Goal: Task Accomplishment & Management: Manage account settings

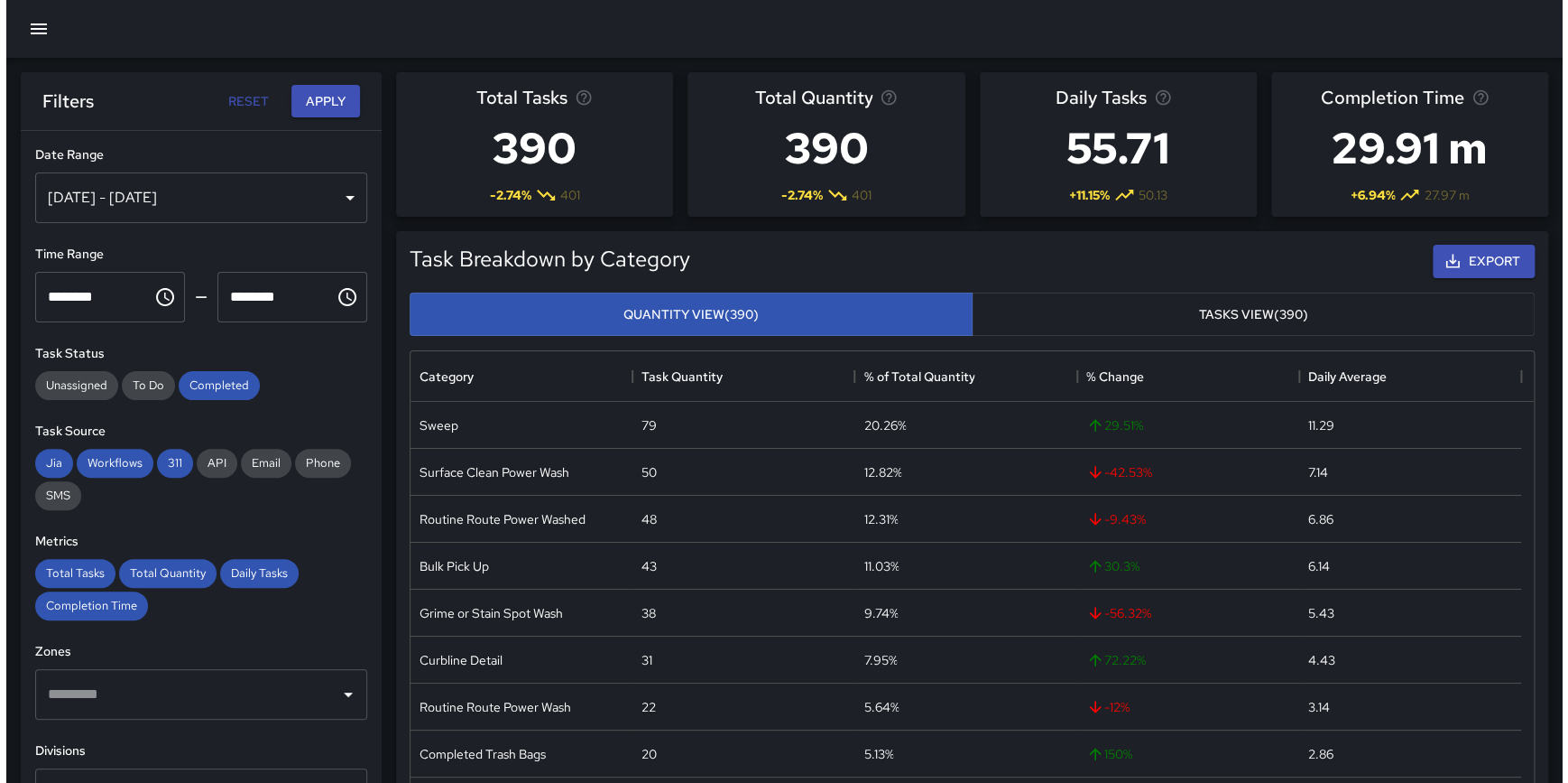
scroll to position [13, 14]
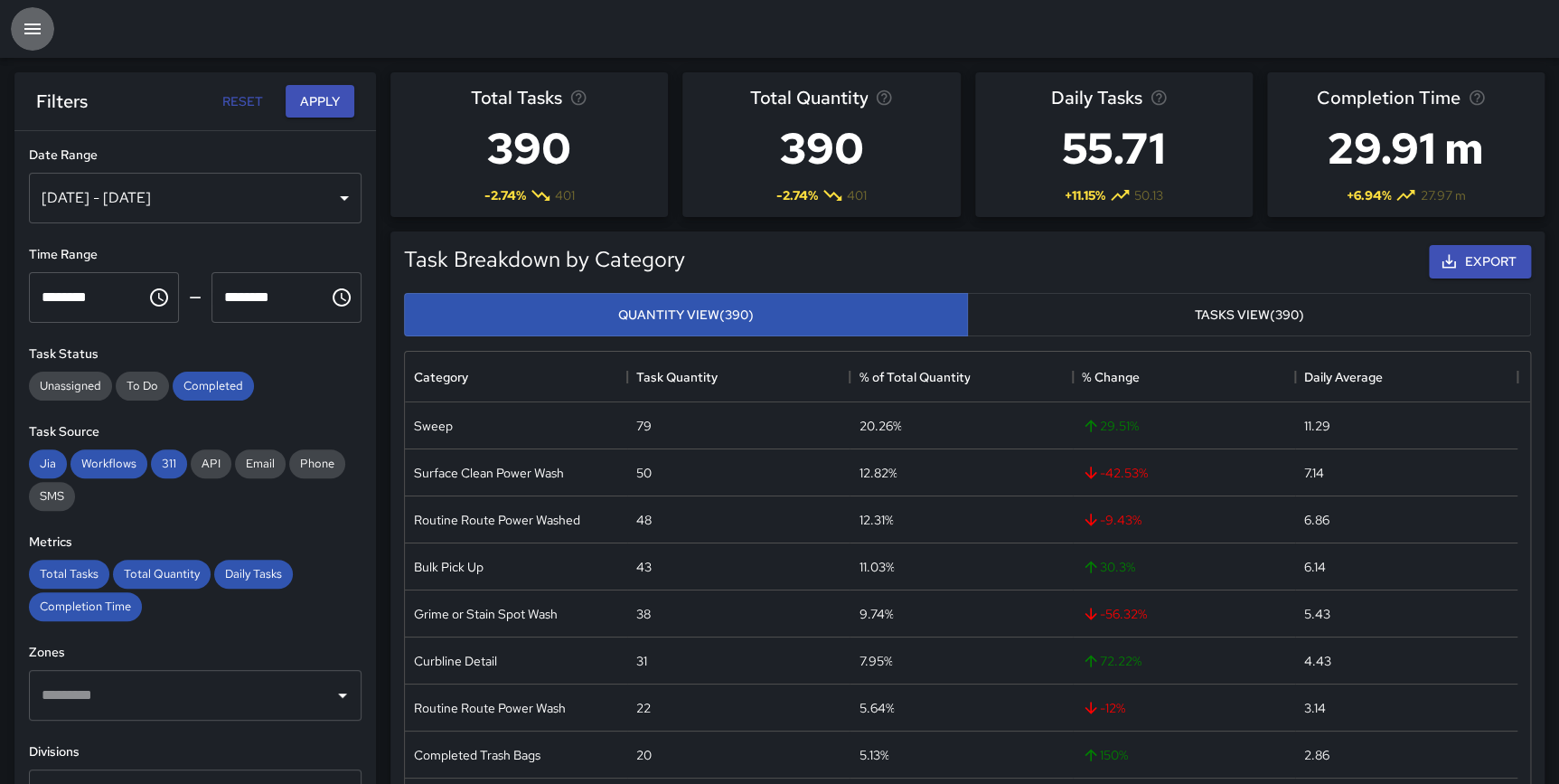
click at [41, 22] on icon "button" at bounding box center [33, 29] width 22 height 22
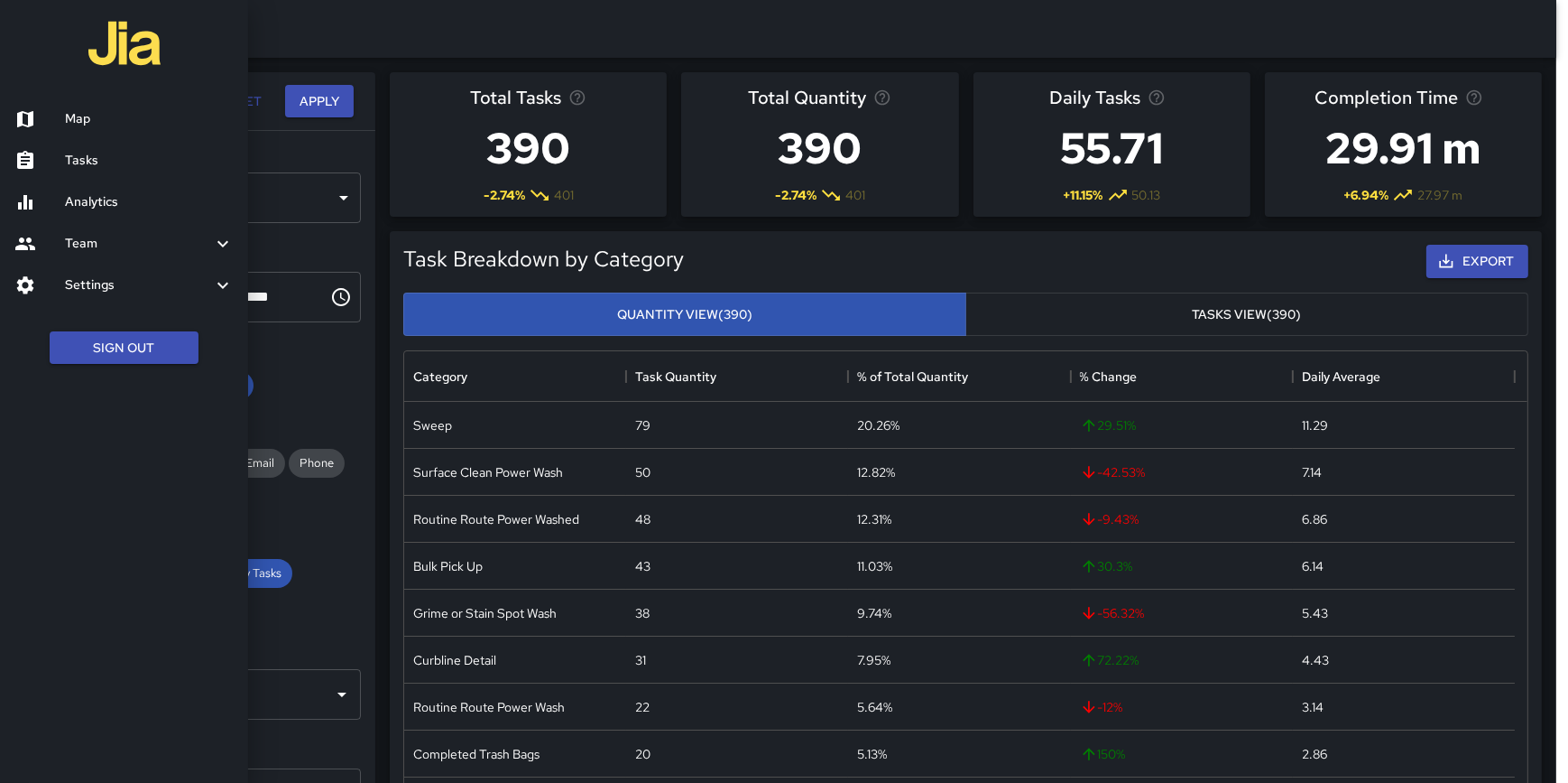
scroll to position [527, 1110]
click at [146, 343] on button "Sign Out" at bounding box center [124, 348] width 149 height 34
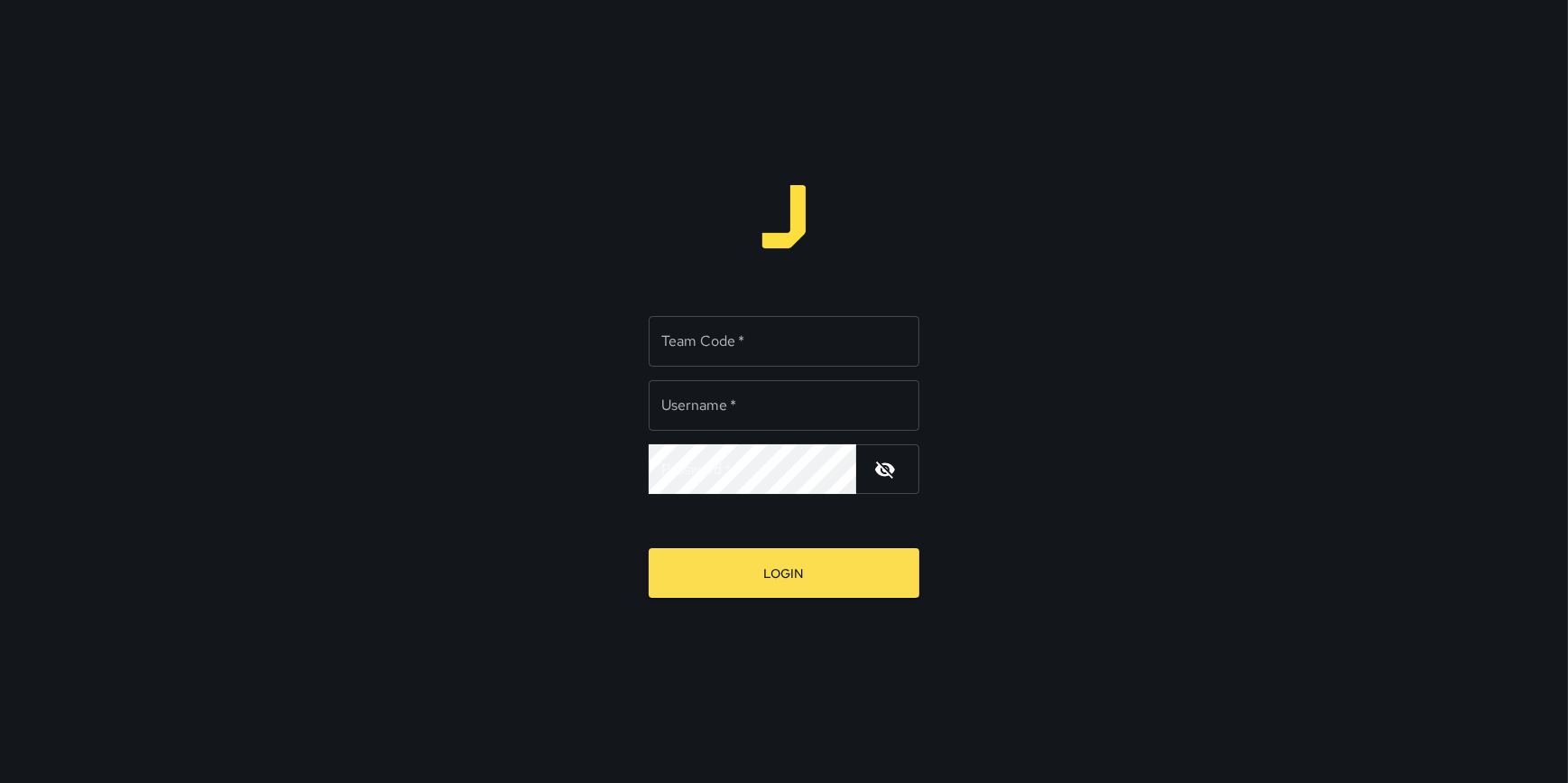
type input "**********"
click at [735, 343] on input "Team Code   *" at bounding box center [784, 342] width 271 height 51
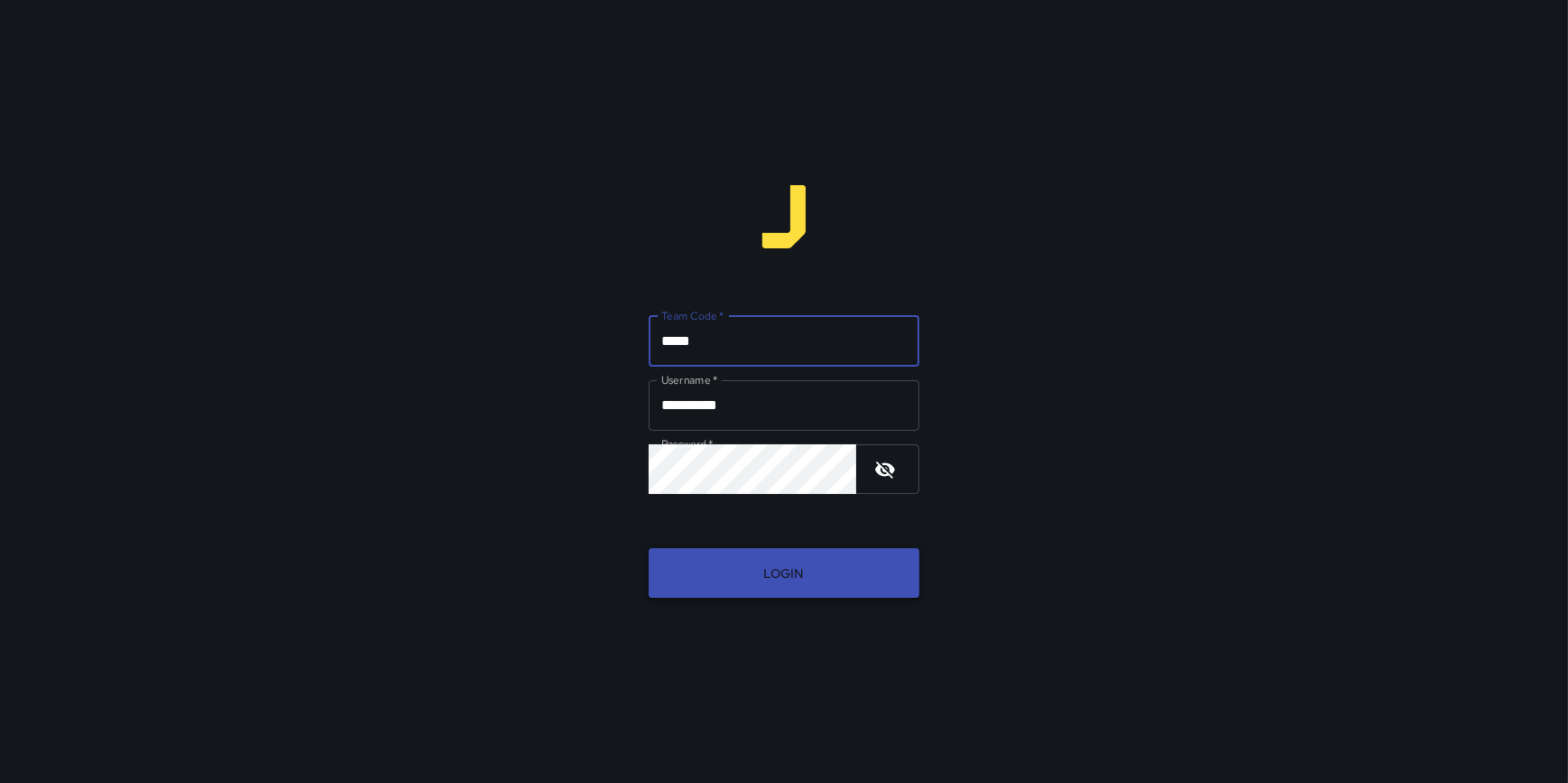
type input "*****"
click at [821, 569] on button "Login" at bounding box center [784, 572] width 271 height 50
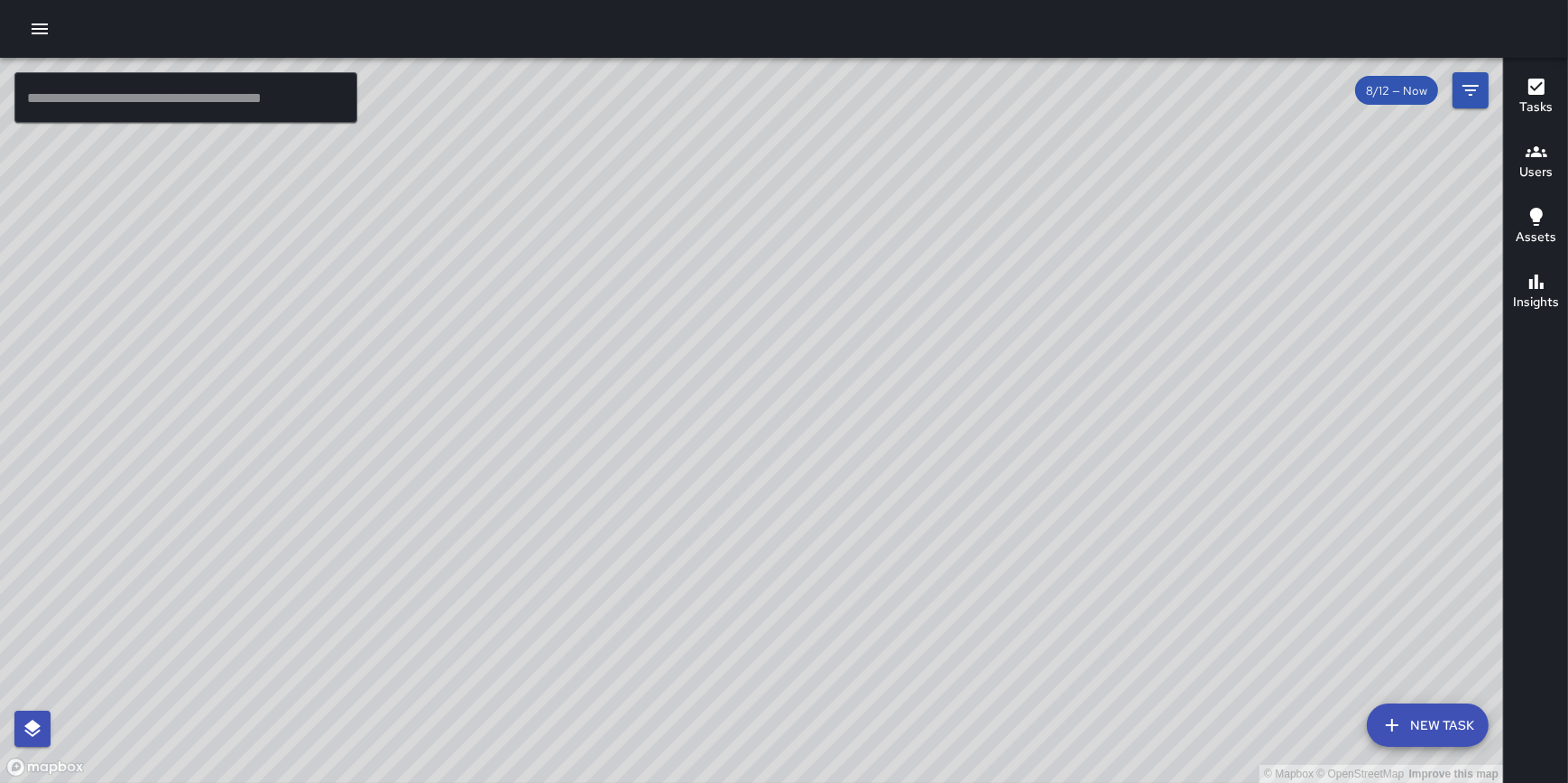
click at [37, 26] on icon "button" at bounding box center [40, 29] width 22 height 22
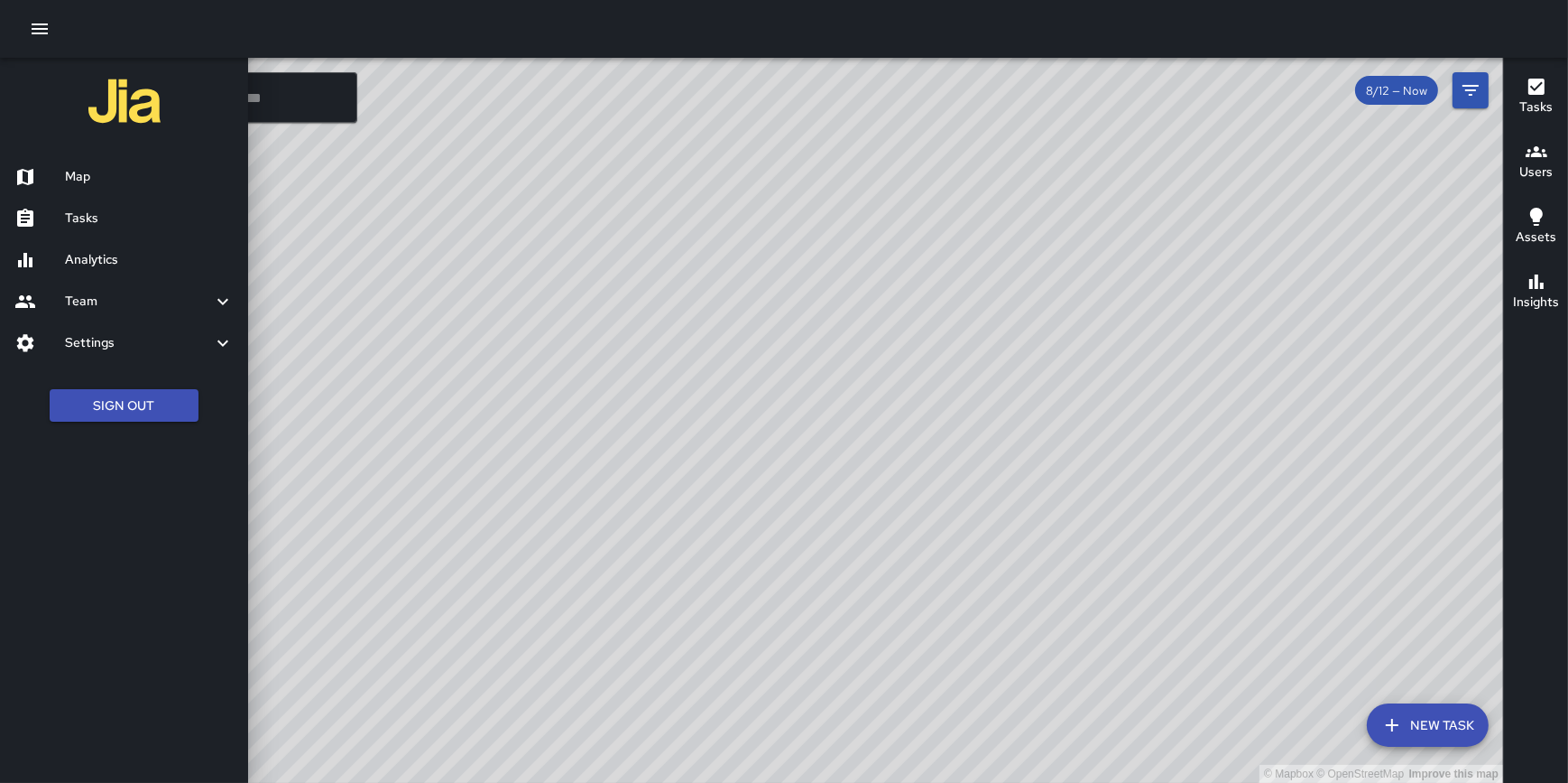
click at [122, 337] on h6 "Settings" at bounding box center [139, 343] width 147 height 20
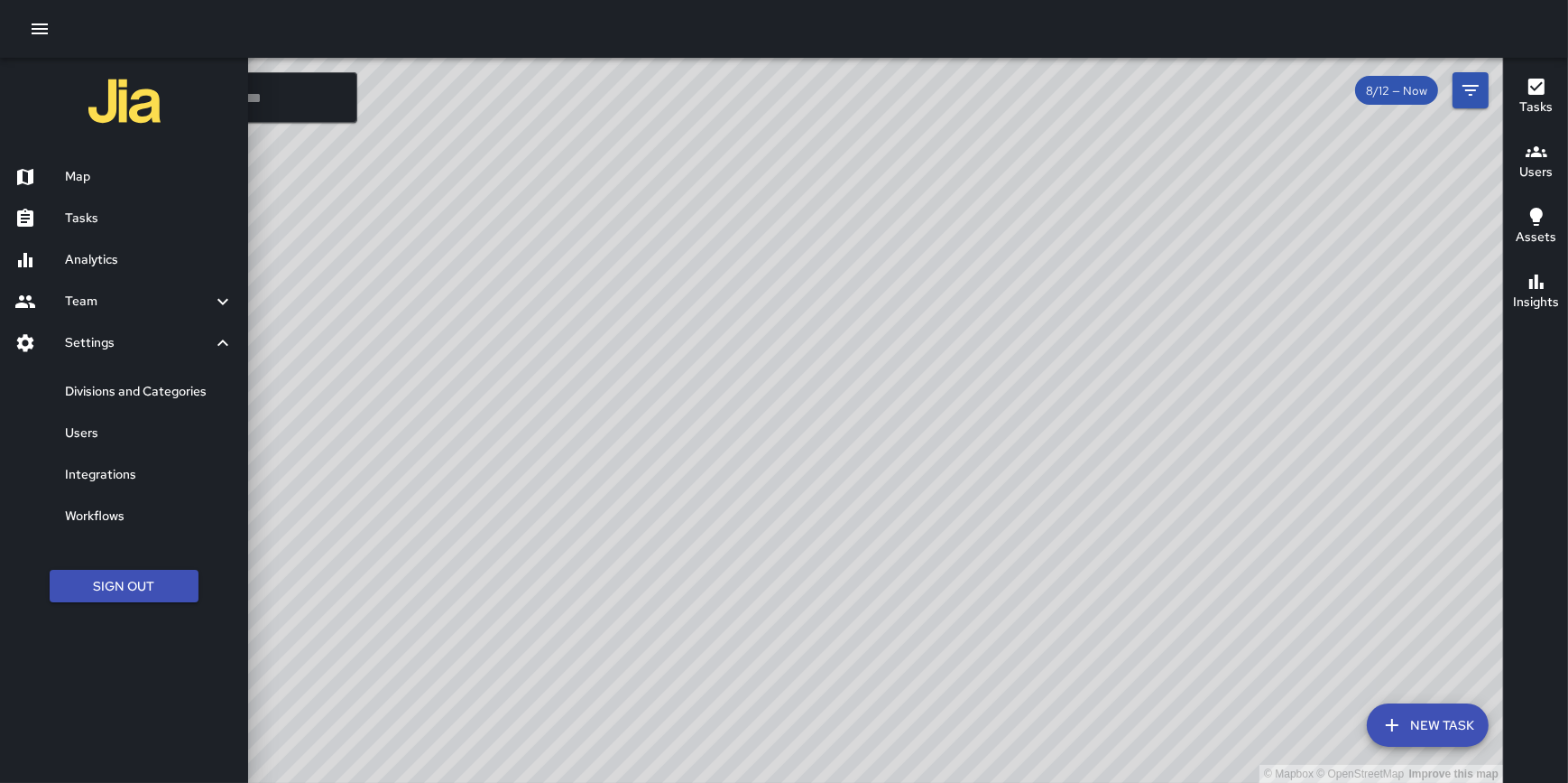
click at [139, 395] on h6 "Divisions and Categories" at bounding box center [150, 392] width 169 height 20
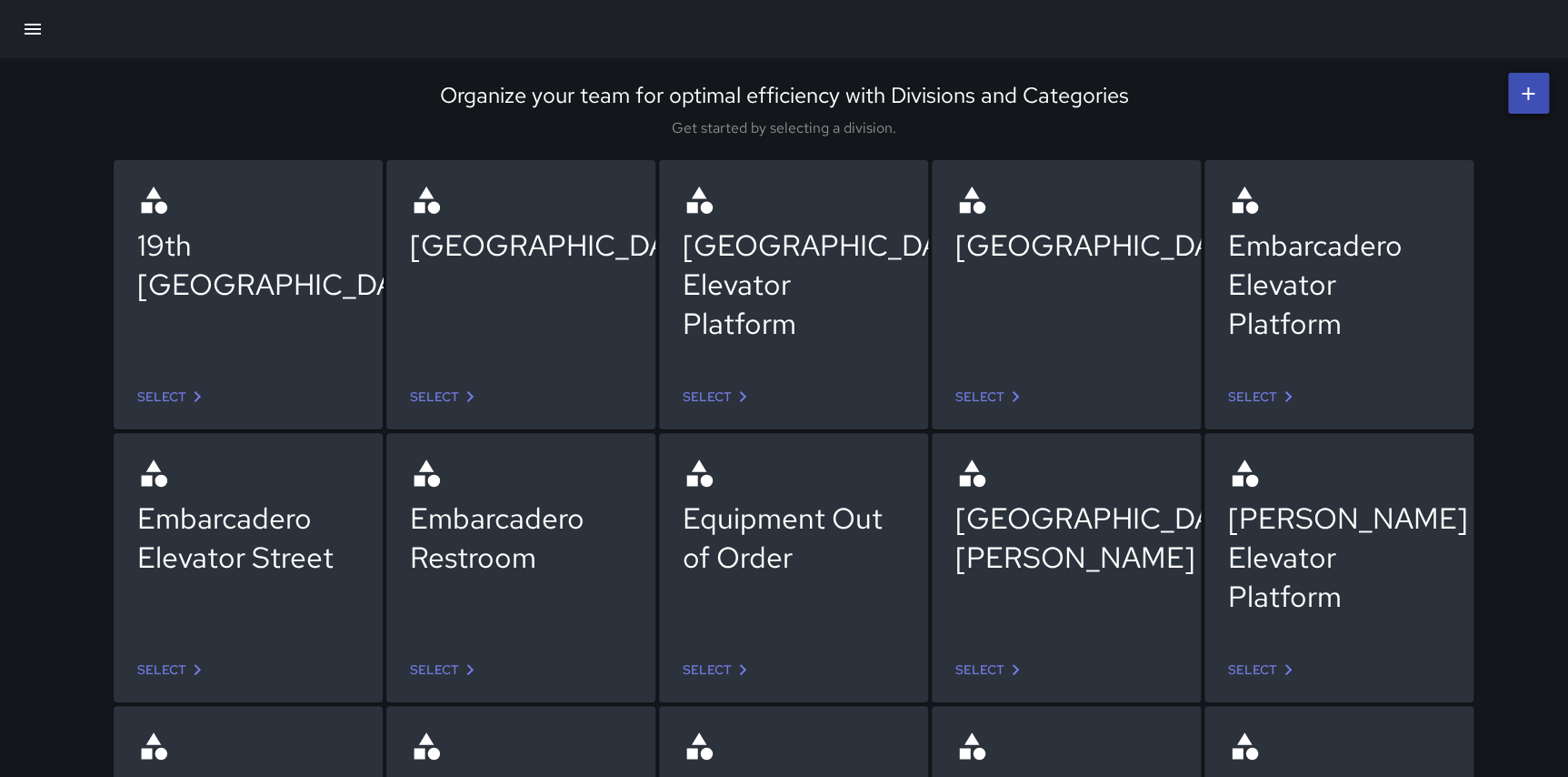
click at [169, 396] on link "Select" at bounding box center [172, 396] width 85 height 34
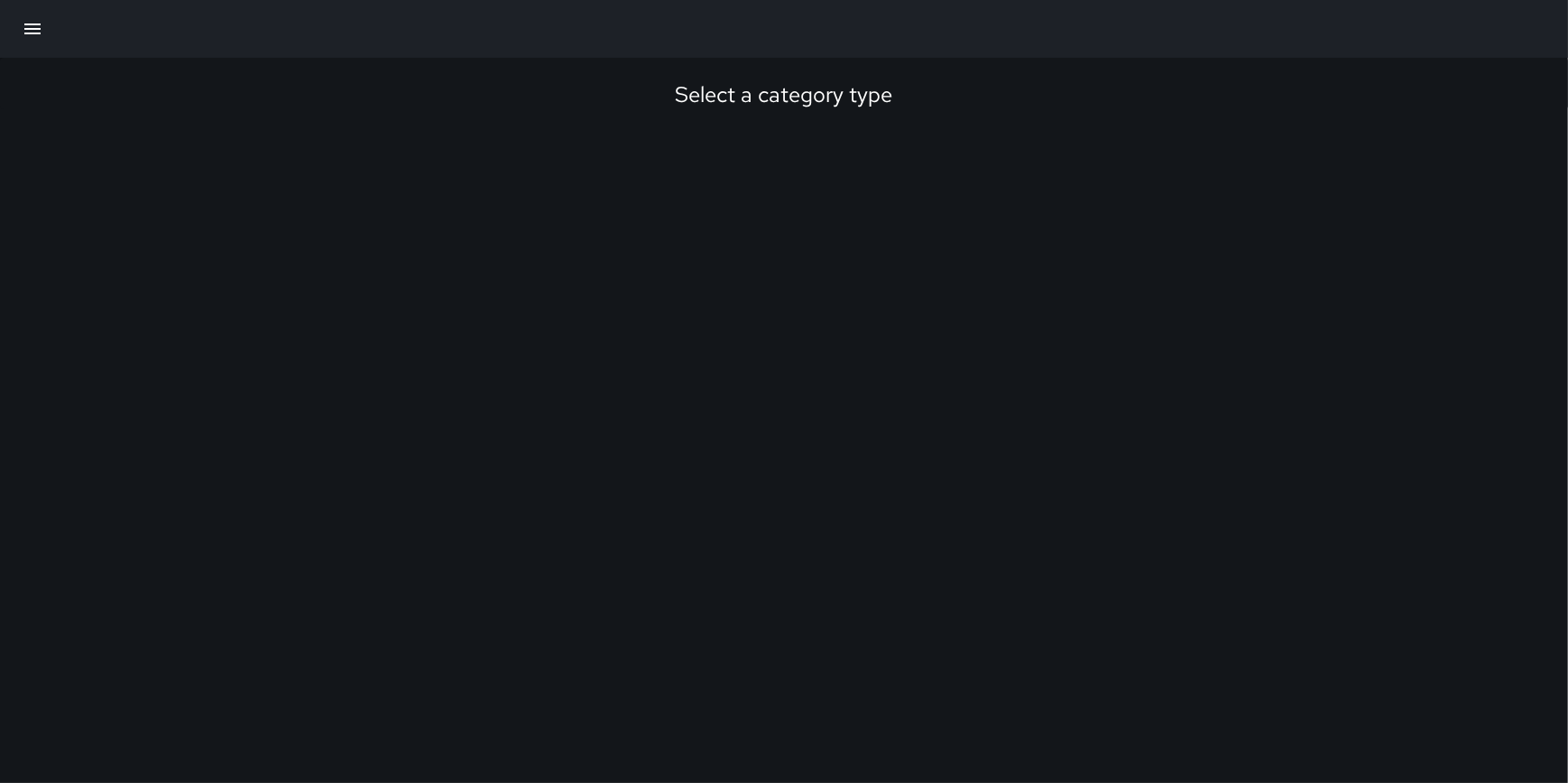
click at [167, 393] on div "Select a category type" at bounding box center [784, 392] width 1568 height 783
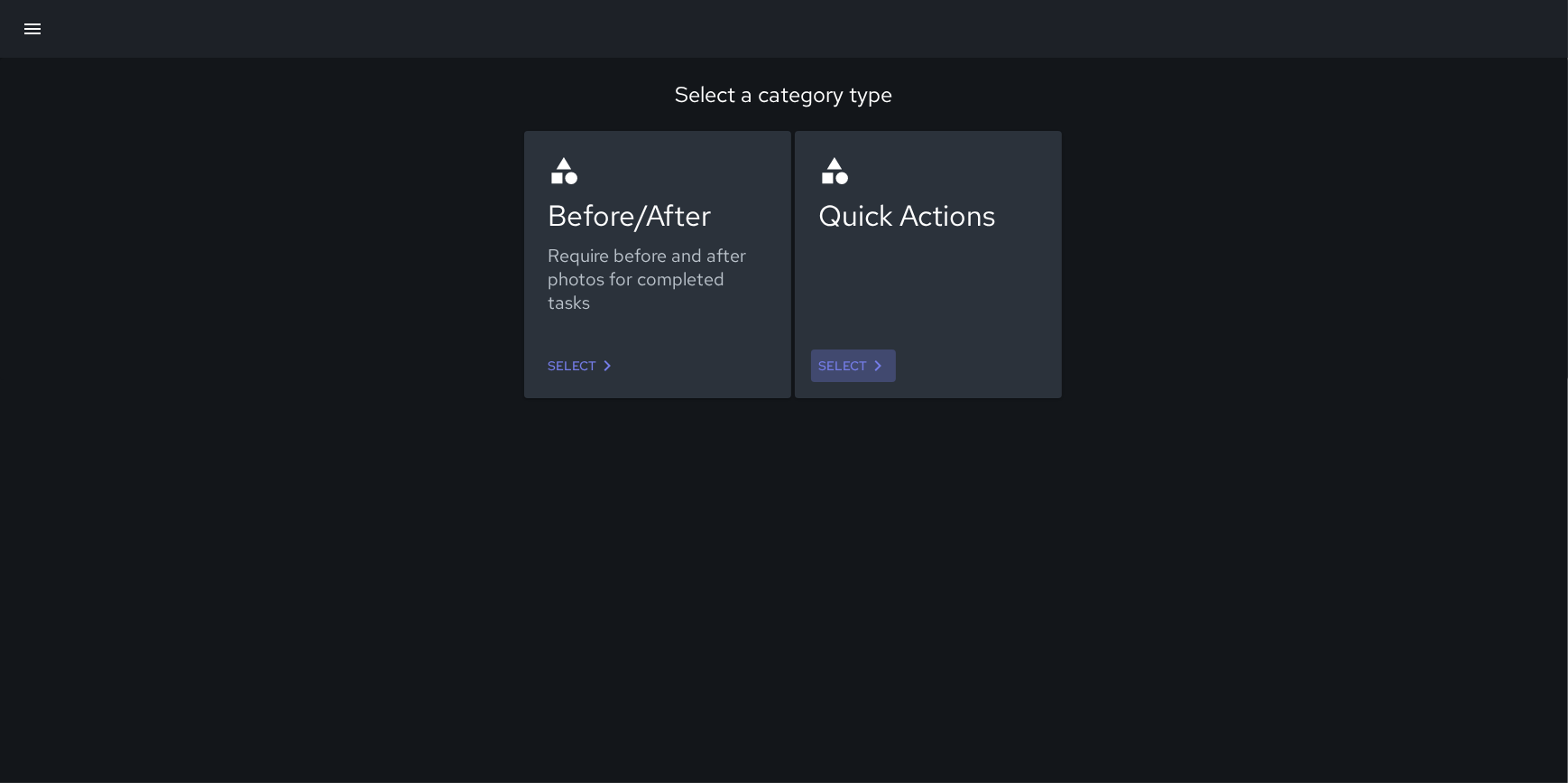
click at [845, 362] on link "Select" at bounding box center [853, 366] width 84 height 34
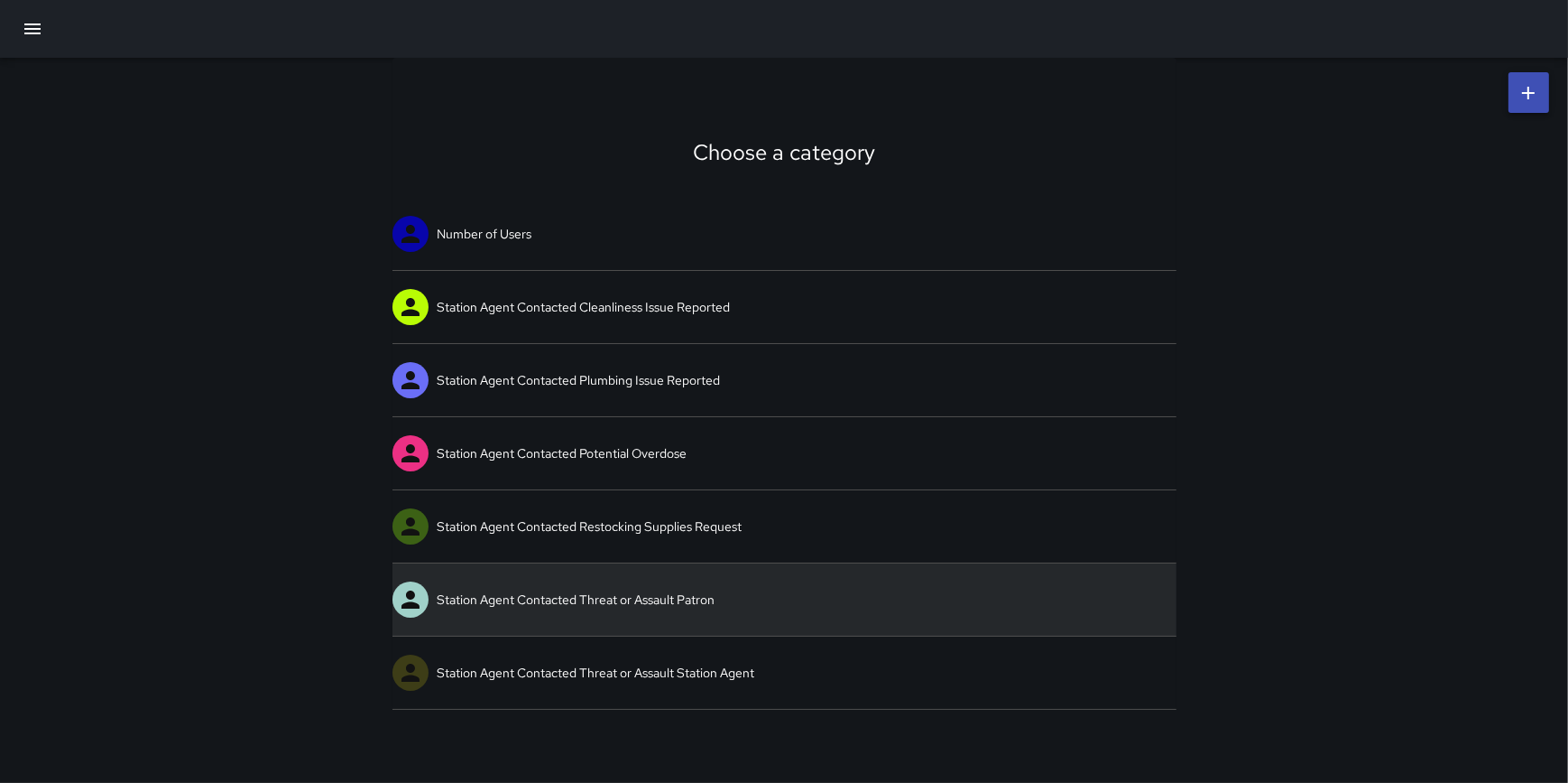
click at [625, 604] on link "Station Agent Contacted Threat or Assault Patron" at bounding box center [784, 600] width 784 height 73
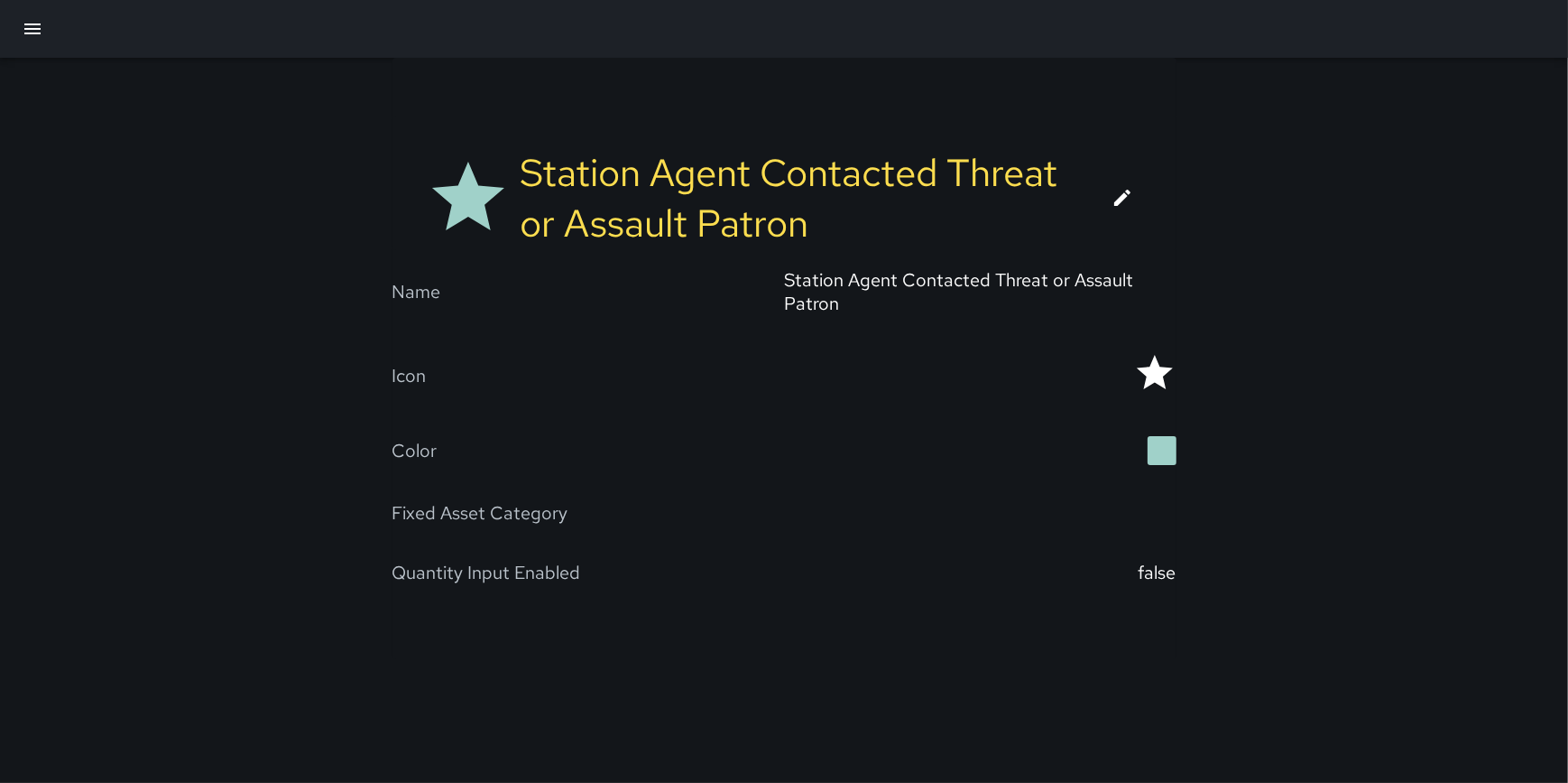
click at [1115, 193] on icon at bounding box center [1122, 198] width 22 height 22
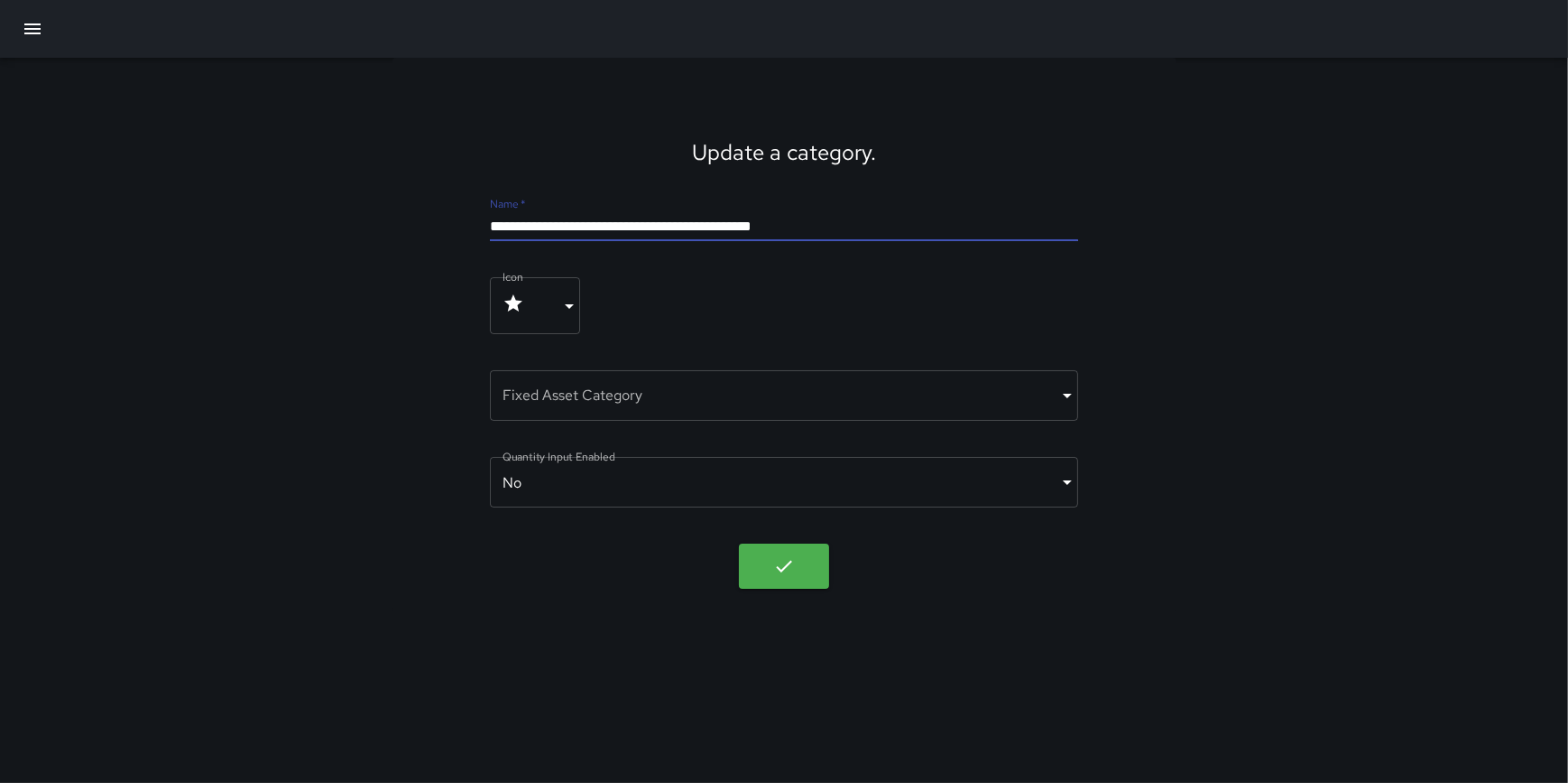
drag, startPoint x: 829, startPoint y: 224, endPoint x: 488, endPoint y: 225, distance: 341.0
click at [488, 225] on div "**********" at bounding box center [784, 334] width 784 height 553
type input "**********"
click at [779, 568] on icon "button" at bounding box center [784, 566] width 22 height 22
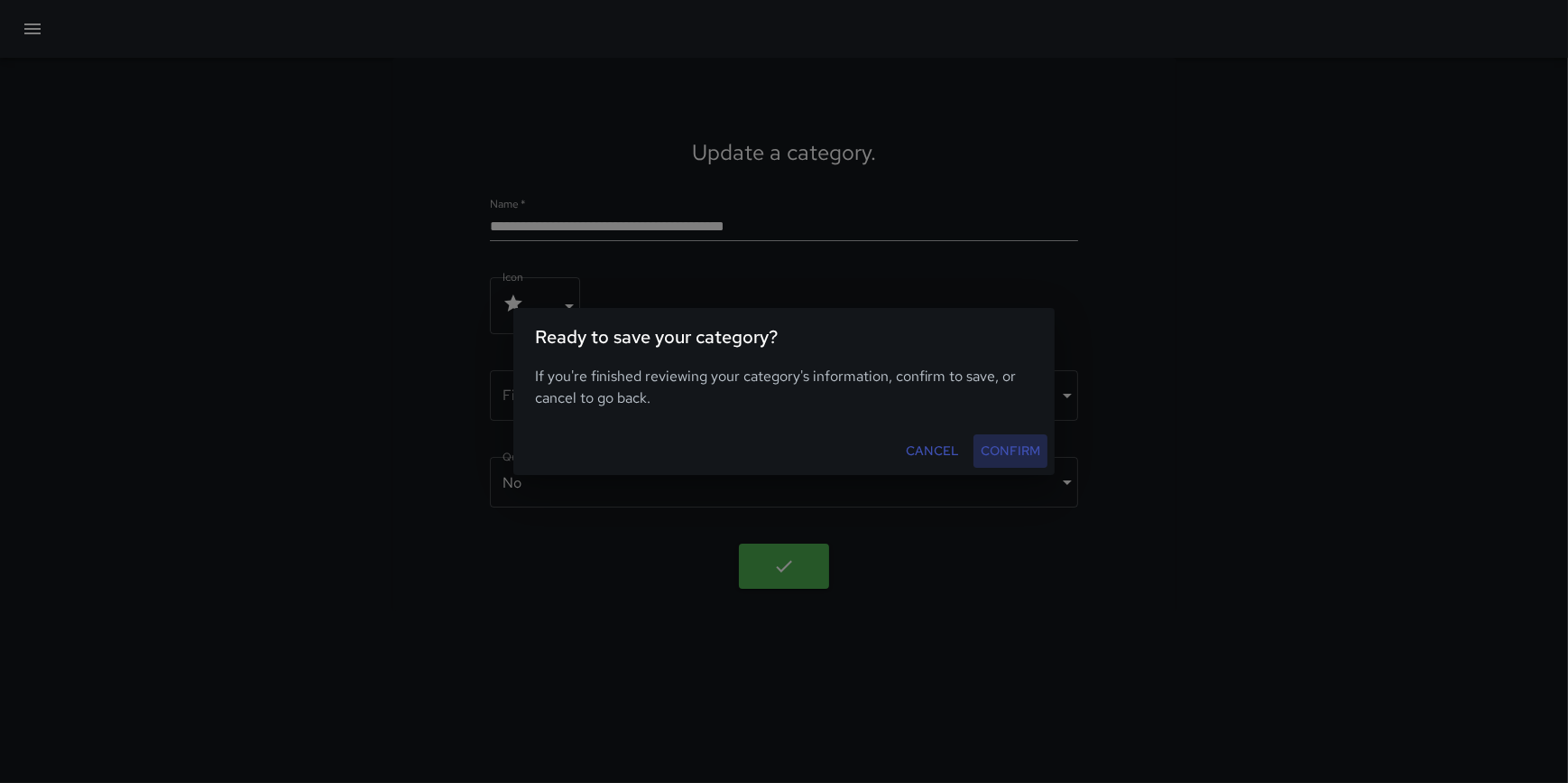
click at [994, 448] on button "Confirm" at bounding box center [1010, 451] width 74 height 34
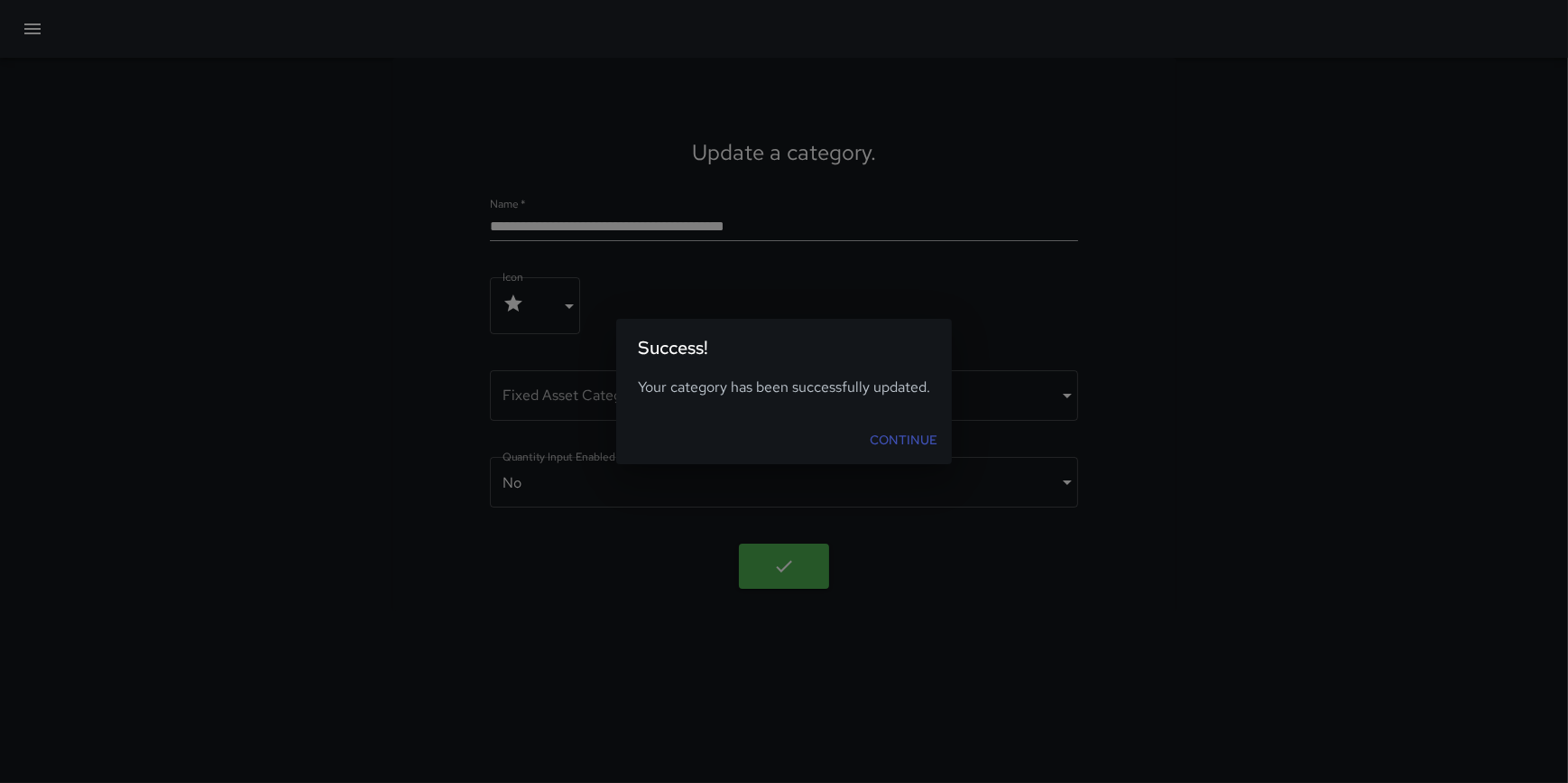
click at [914, 441] on link "Continue" at bounding box center [903, 440] width 82 height 34
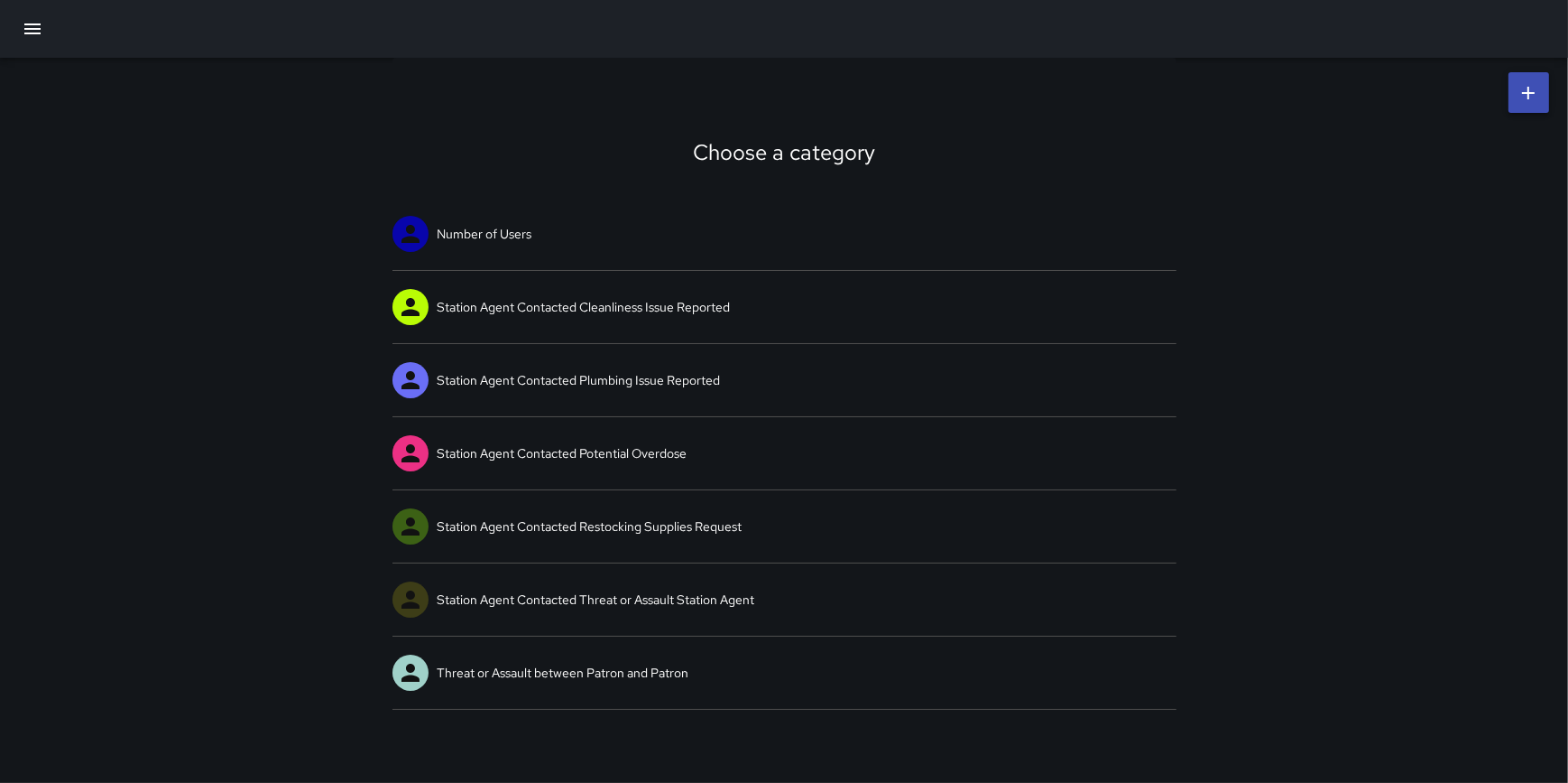
click at [30, 37] on icon "button" at bounding box center [33, 29] width 22 height 22
